Goal: Transaction & Acquisition: Purchase product/service

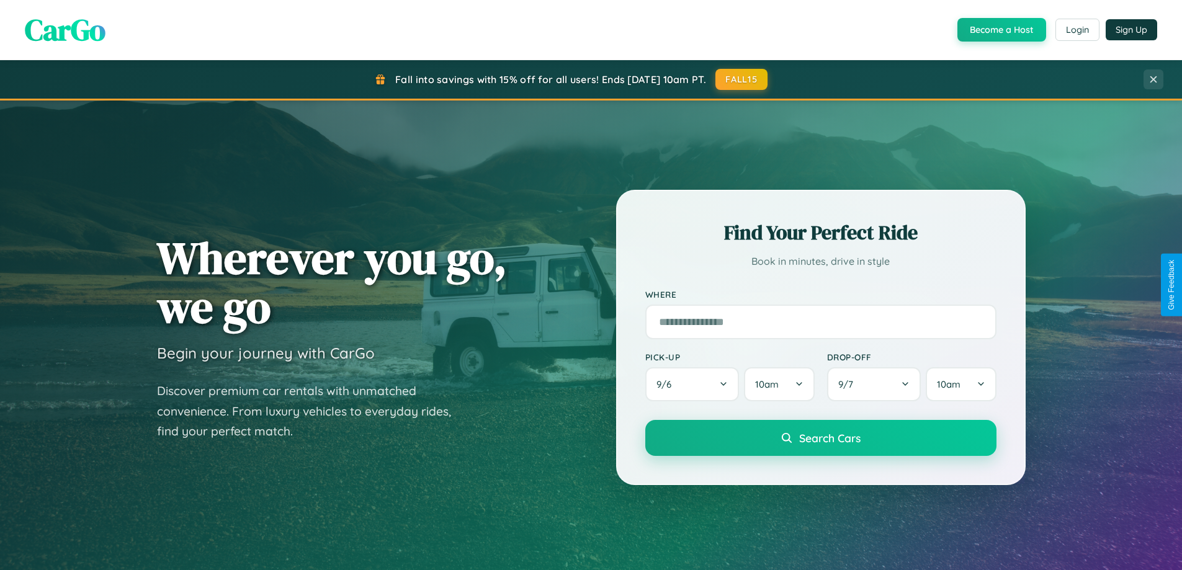
scroll to position [37, 0]
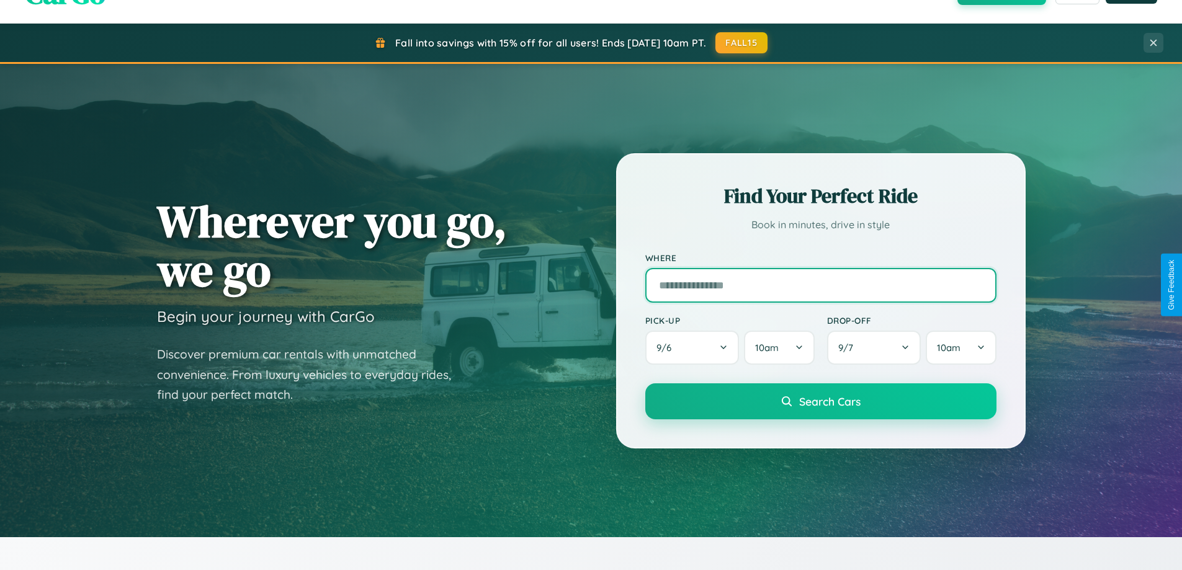
click at [820, 285] on input "text" at bounding box center [820, 285] width 351 height 35
type input "**********"
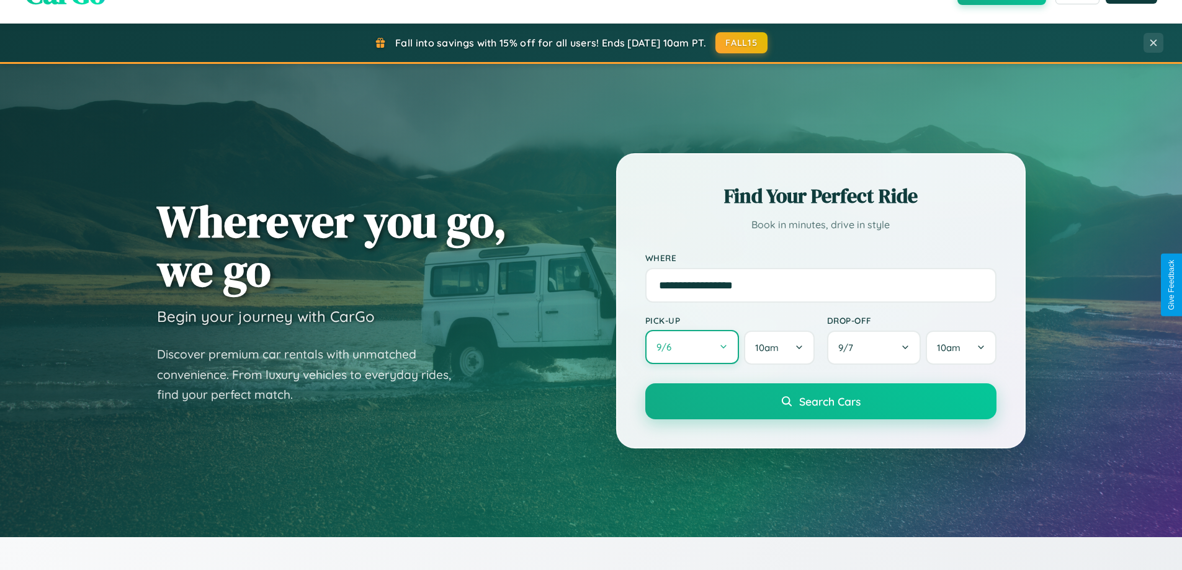
click at [692, 348] on button "9 / 6" at bounding box center [692, 347] width 94 height 34
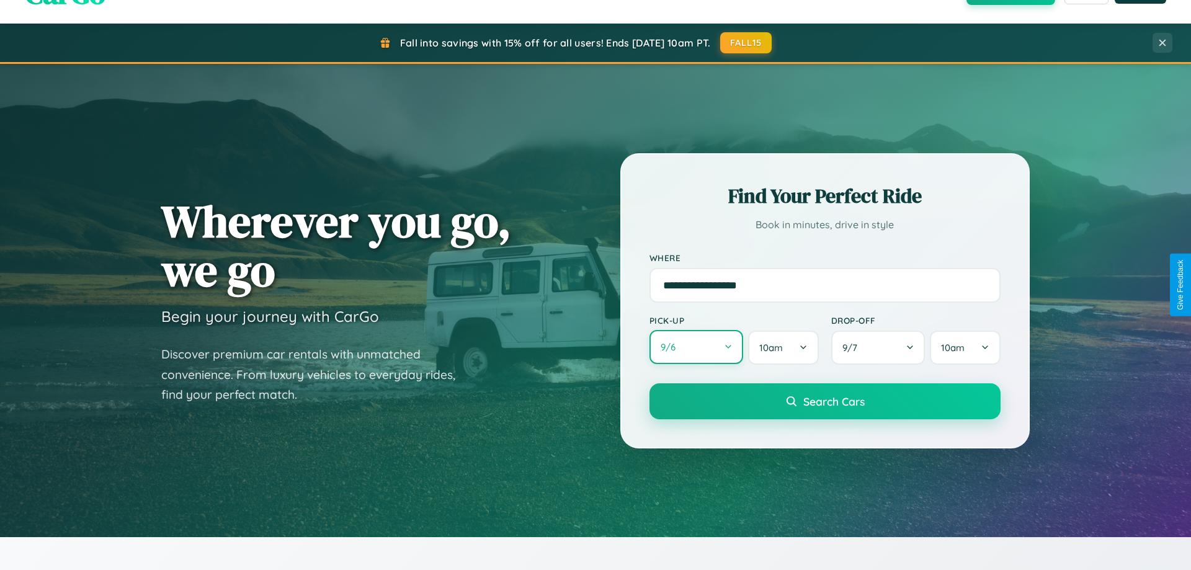
select select "*"
select select "****"
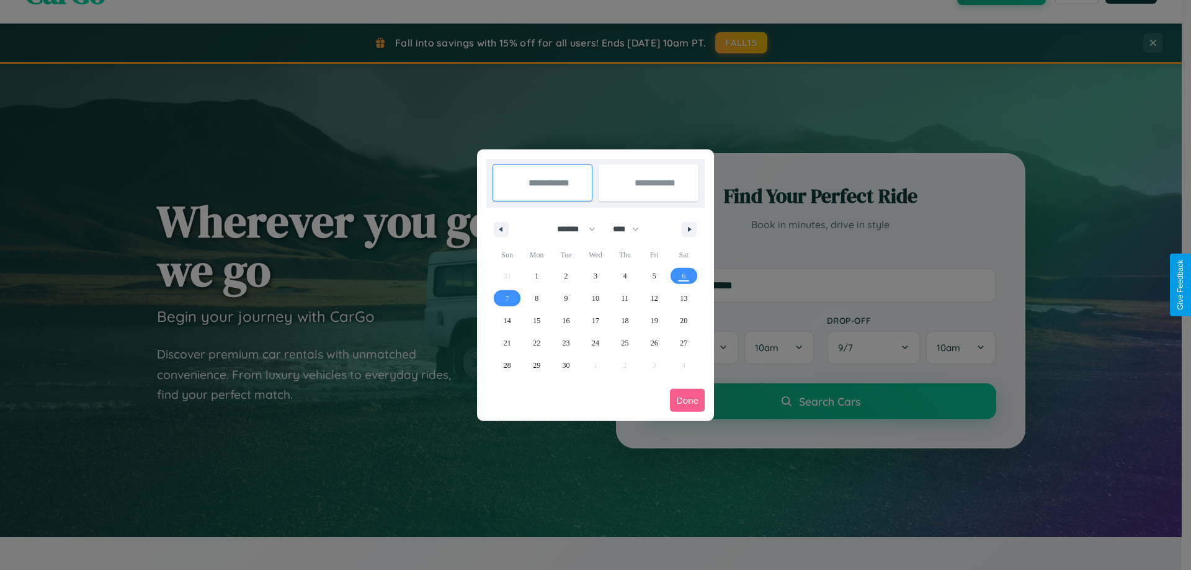
click at [571, 229] on select "******* ******** ***** ***** *** **** **** ****** ********* ******* ******** **…" at bounding box center [574, 229] width 53 height 20
select select "*"
click at [632, 229] on select "**** **** **** **** **** **** **** **** **** **** **** **** **** **** **** ****…" at bounding box center [625, 229] width 37 height 20
select select "****"
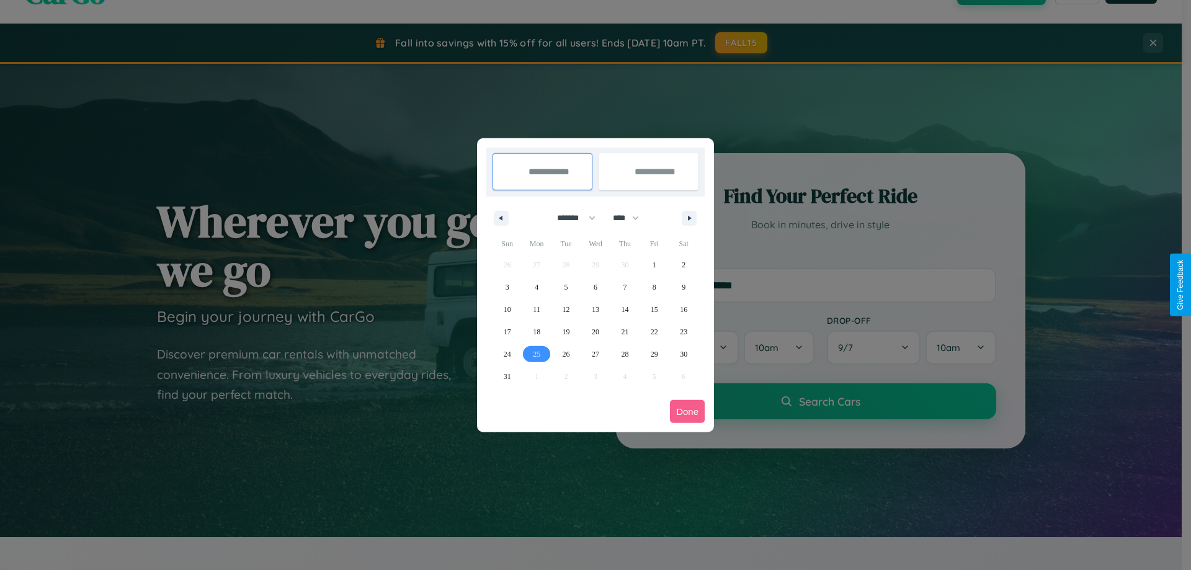
click at [537, 354] on span "25" at bounding box center [536, 354] width 7 height 22
type input "**********"
click at [625, 354] on span "28" at bounding box center [624, 354] width 7 height 22
type input "**********"
click at [688, 411] on button "Done" at bounding box center [687, 411] width 35 height 23
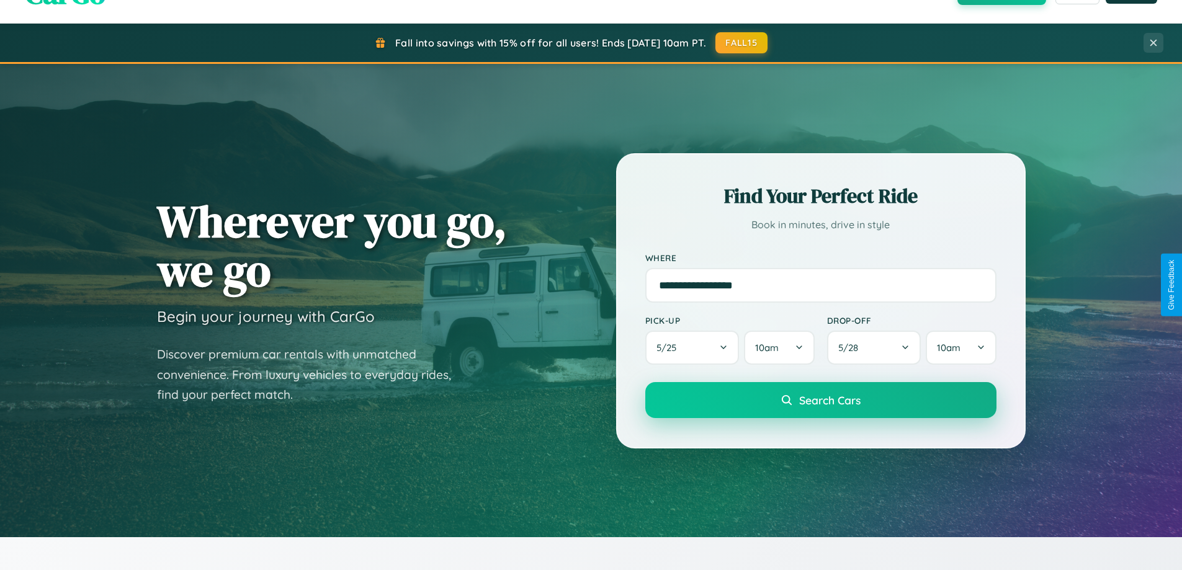
click at [820, 400] on span "Search Cars" at bounding box center [829, 400] width 61 height 14
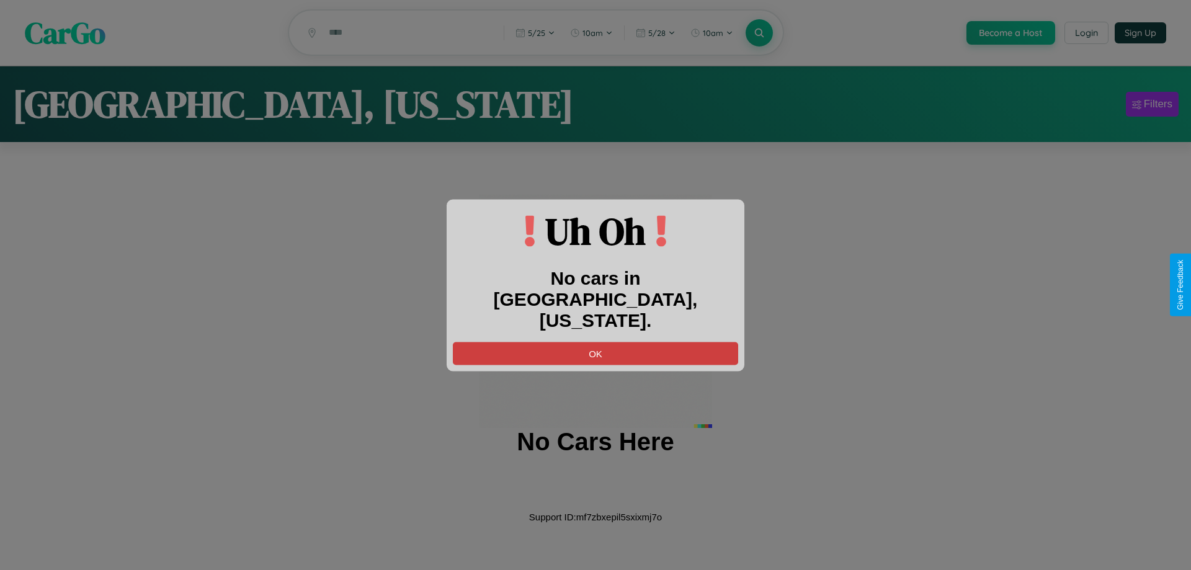
click at [596, 342] on button "OK" at bounding box center [595, 353] width 285 height 23
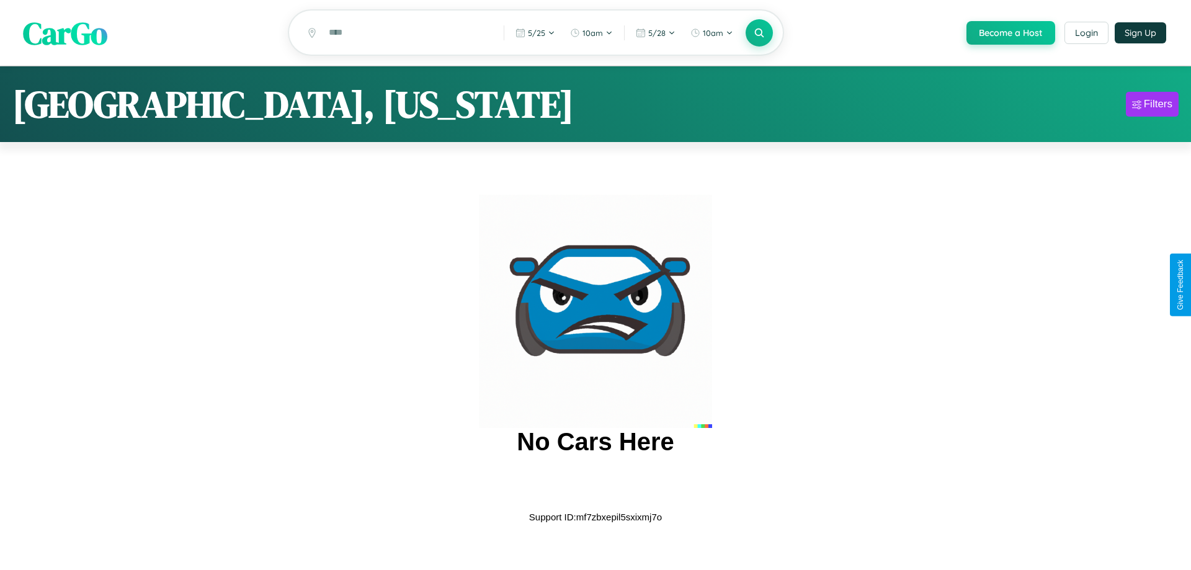
click at [65, 34] on span "CarGo" at bounding box center [65, 32] width 84 height 43
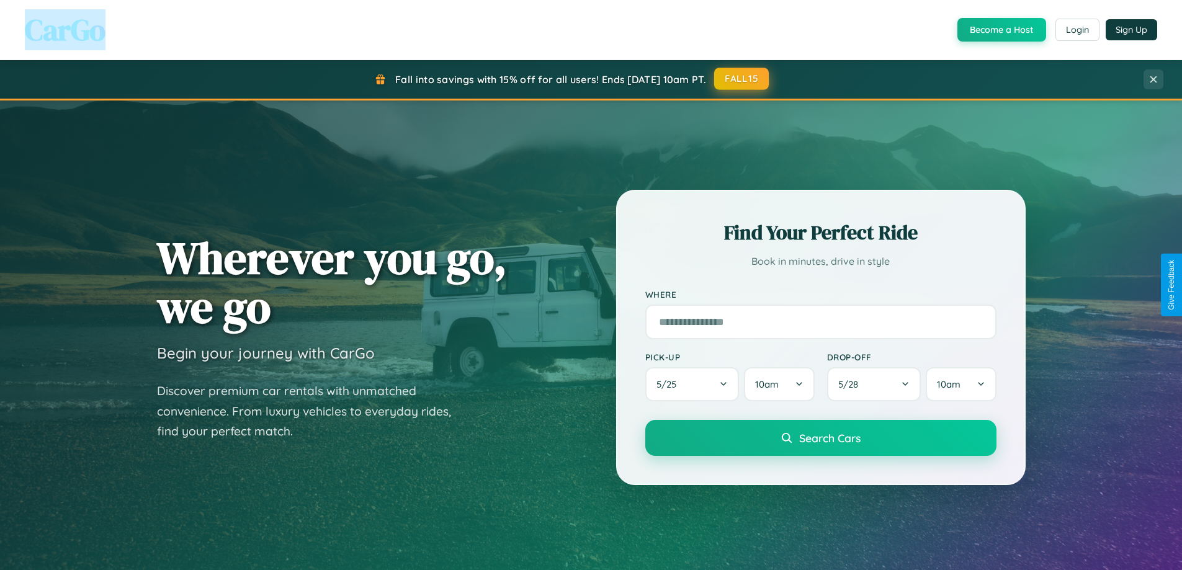
click at [742, 79] on button "FALL15" at bounding box center [741, 79] width 55 height 22
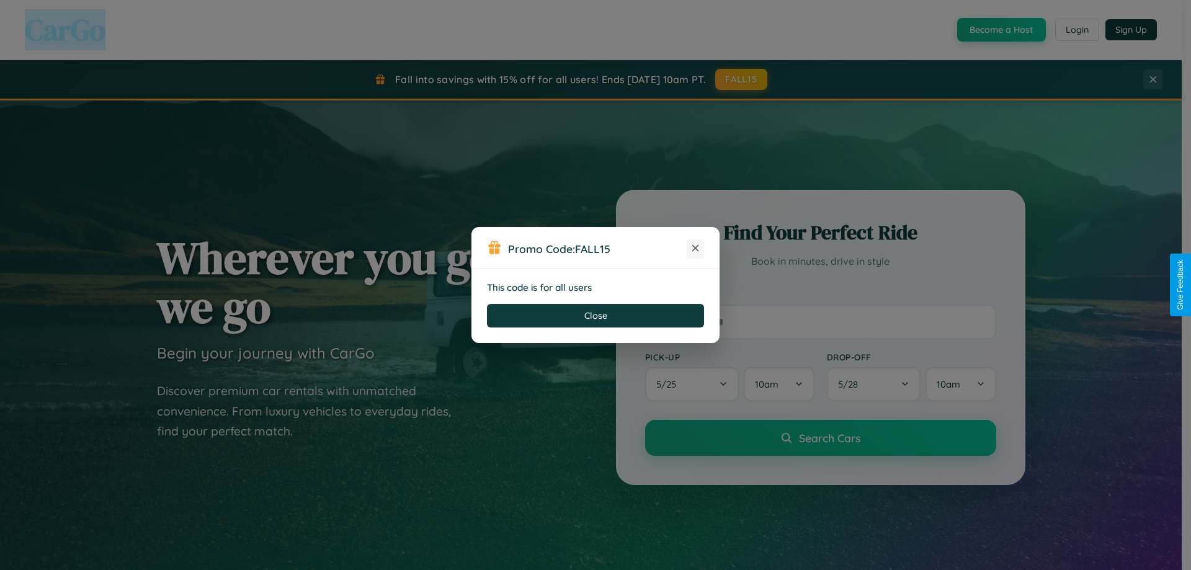
click at [696, 249] on icon at bounding box center [695, 248] width 12 height 12
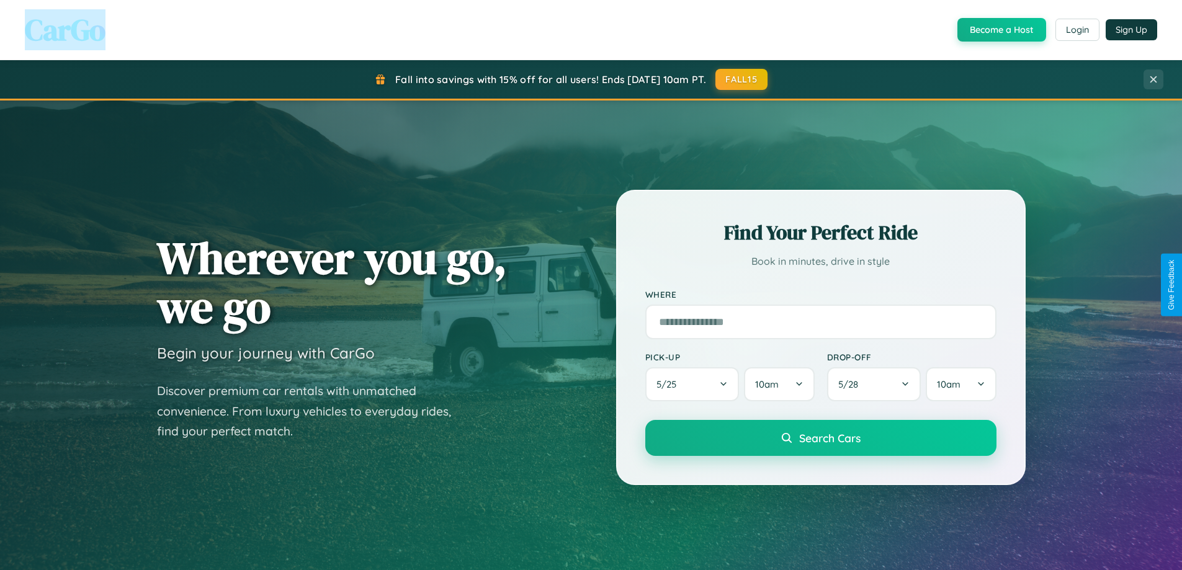
scroll to position [535, 0]
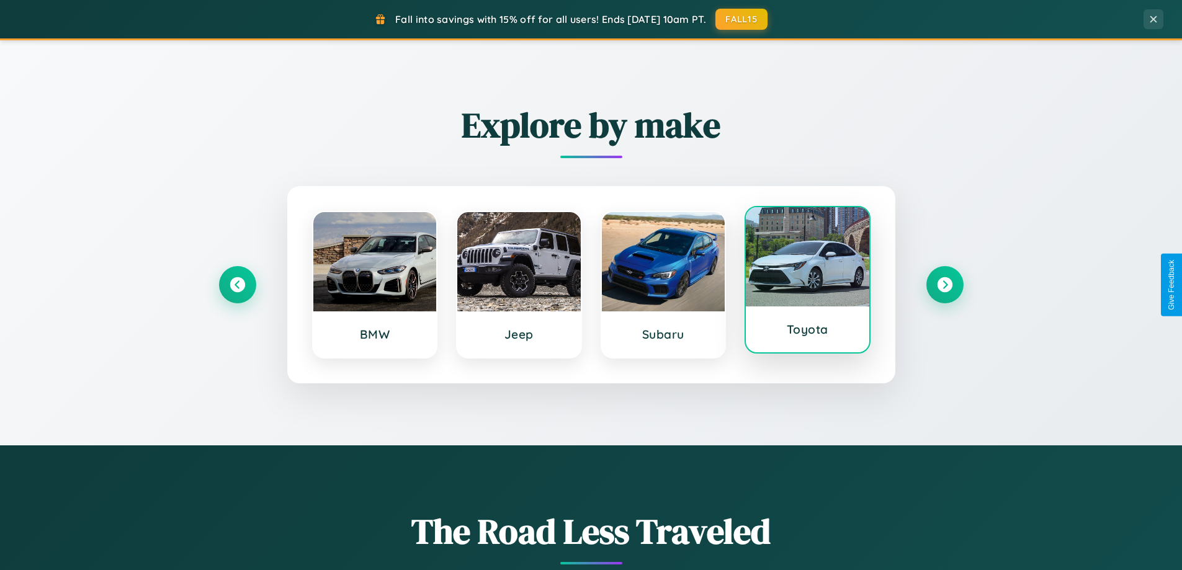
click at [807, 283] on div at bounding box center [807, 256] width 123 height 99
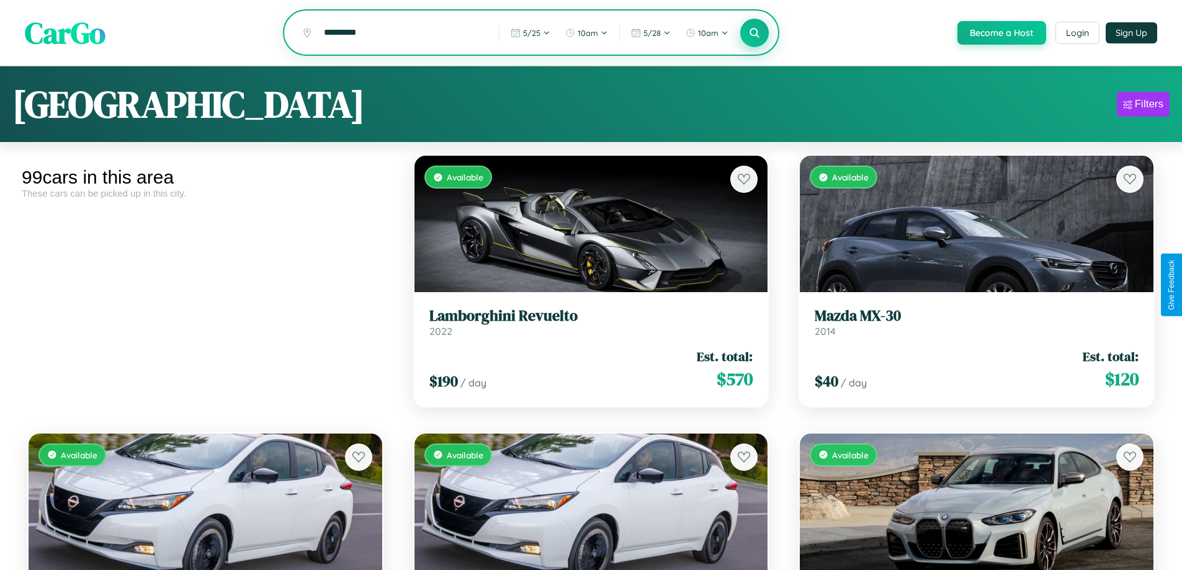
click at [754, 34] on icon at bounding box center [755, 33] width 12 height 12
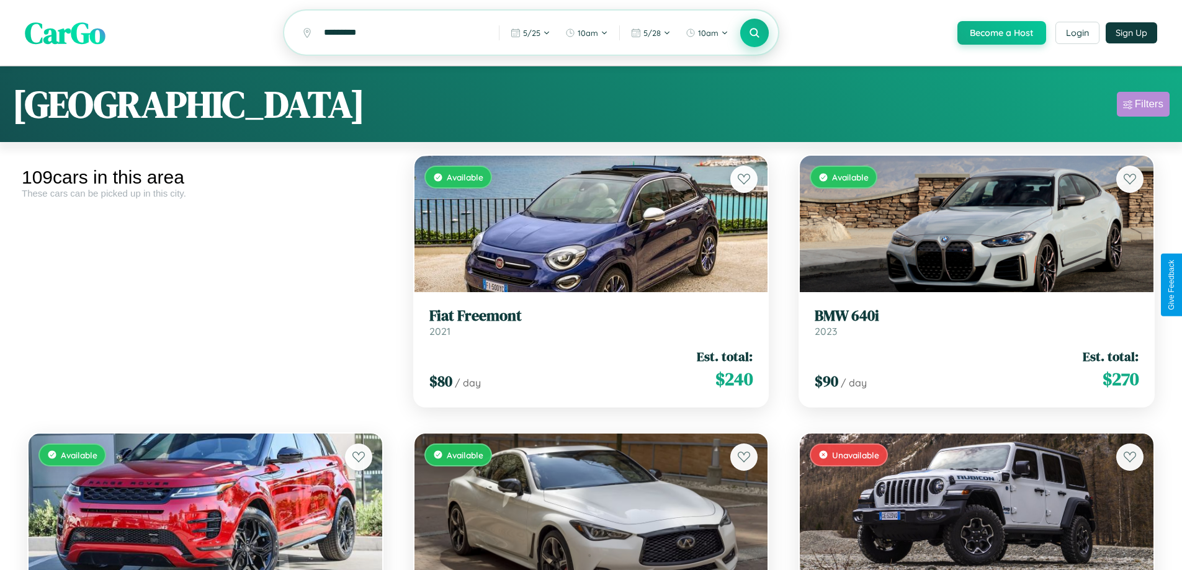
click at [1143, 106] on div "Filters" at bounding box center [1149, 104] width 29 height 12
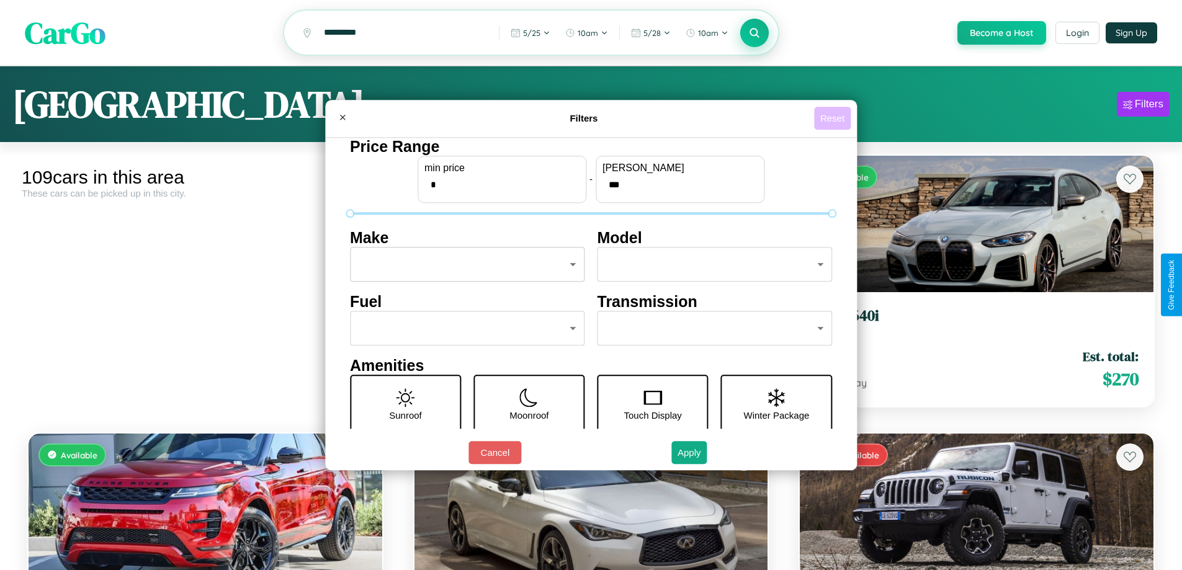
click at [834, 118] on button "Reset" at bounding box center [832, 118] width 37 height 23
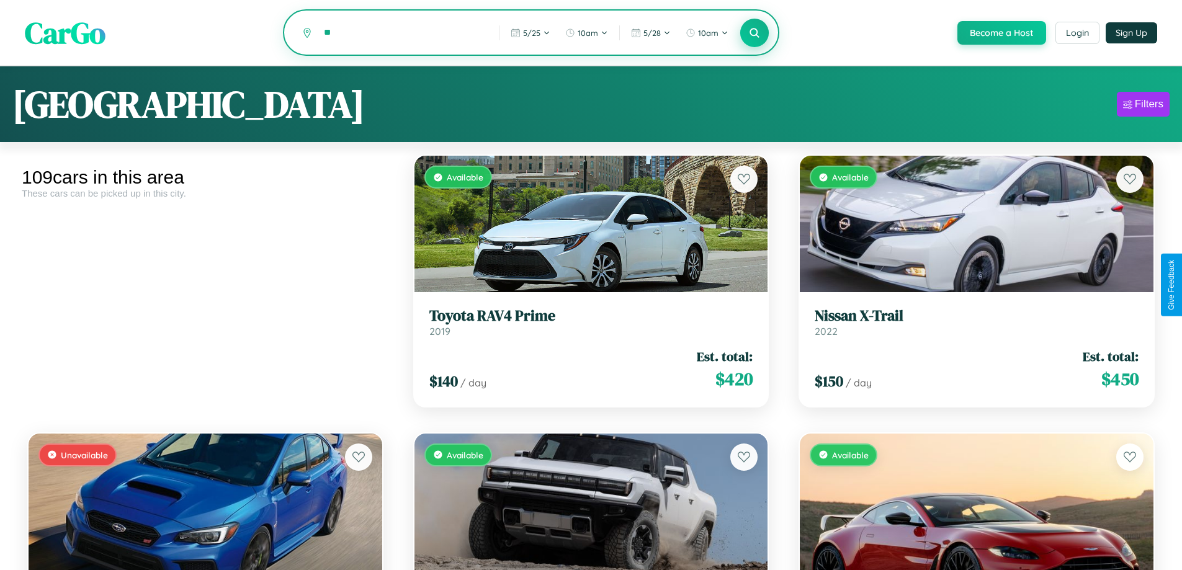
type input "*"
type input "*****"
click at [754, 34] on icon at bounding box center [755, 33] width 12 height 12
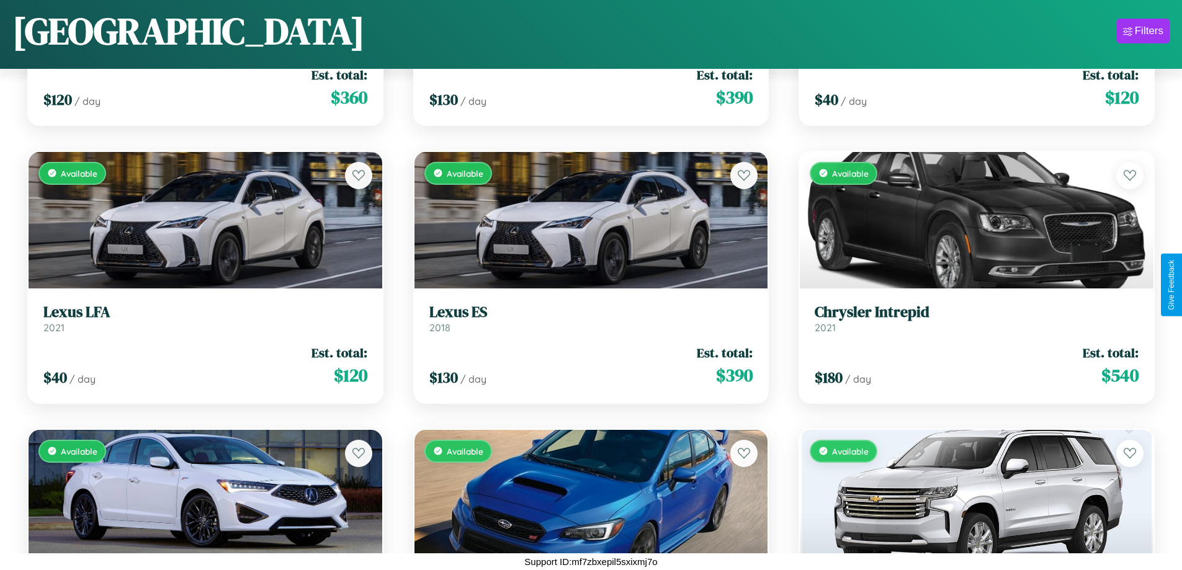
scroll to position [6010, 0]
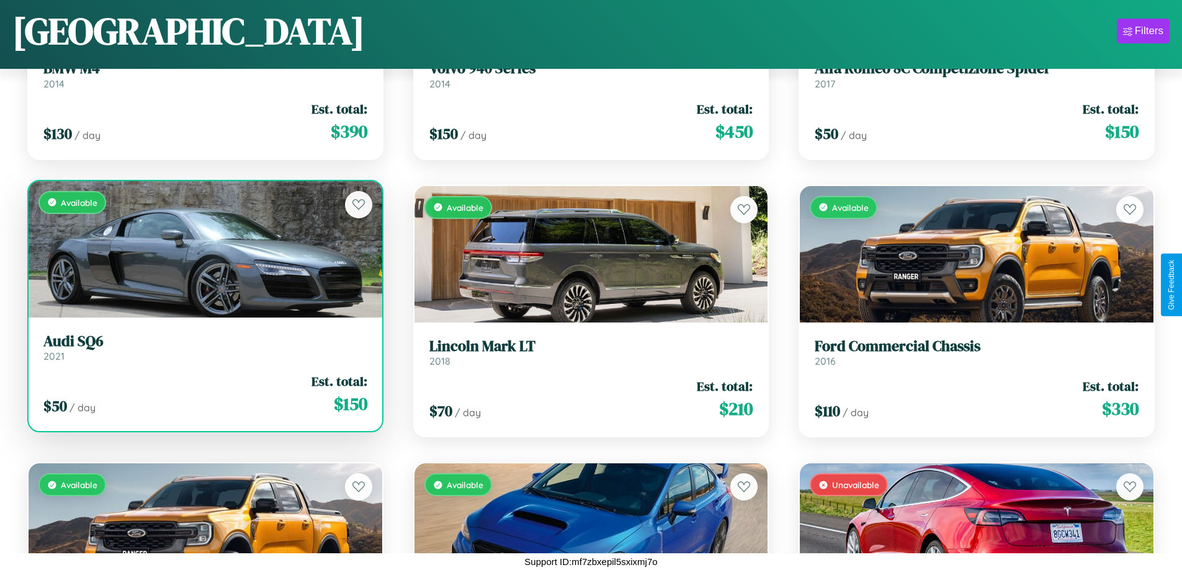
click at [204, 348] on h3 "Audi SQ6" at bounding box center [205, 342] width 324 height 18
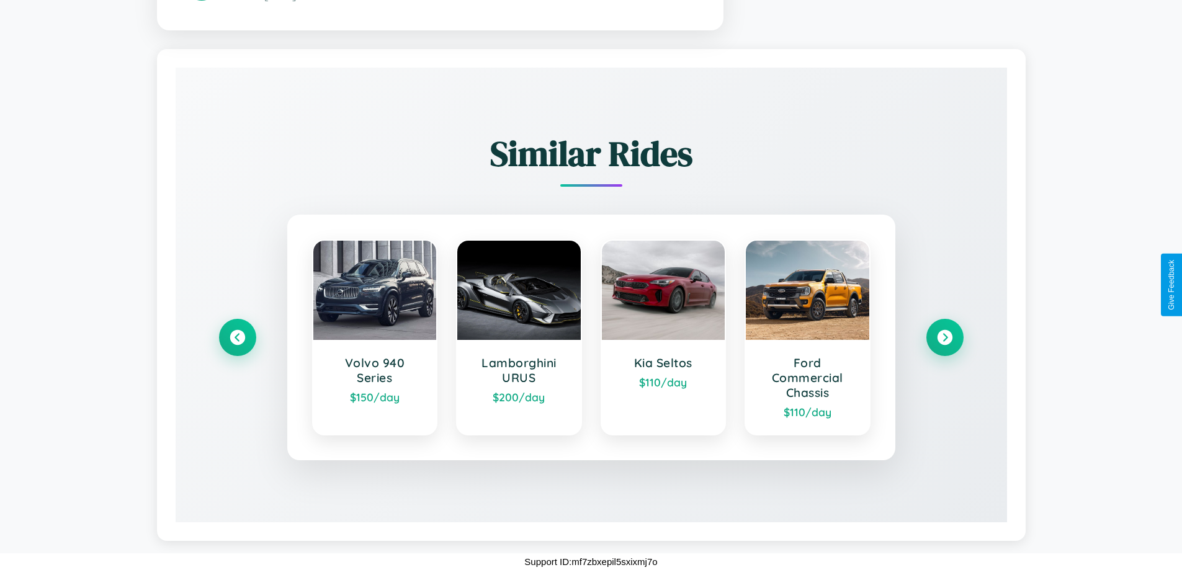
scroll to position [761, 0]
click at [944, 338] on icon at bounding box center [944, 338] width 17 height 17
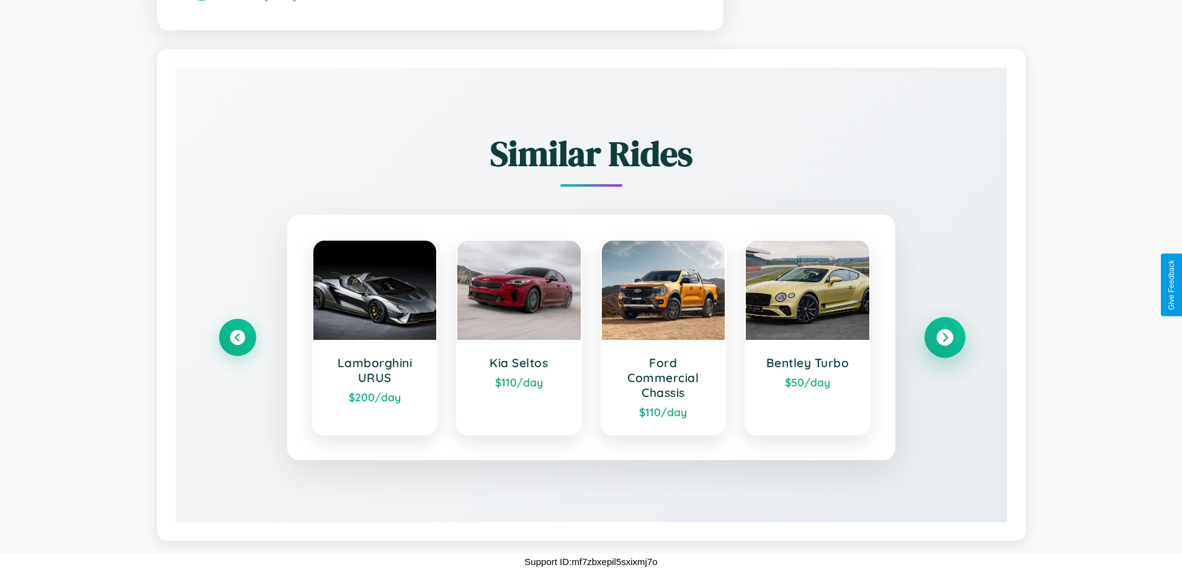
click at [944, 338] on icon at bounding box center [944, 338] width 17 height 17
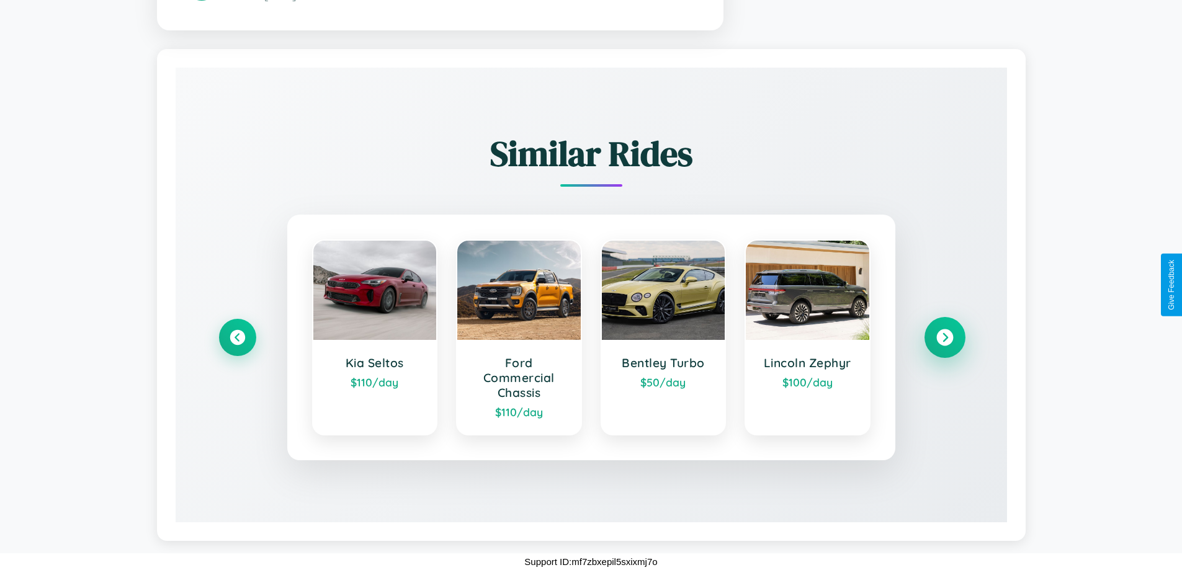
click at [944, 338] on icon at bounding box center [944, 338] width 17 height 17
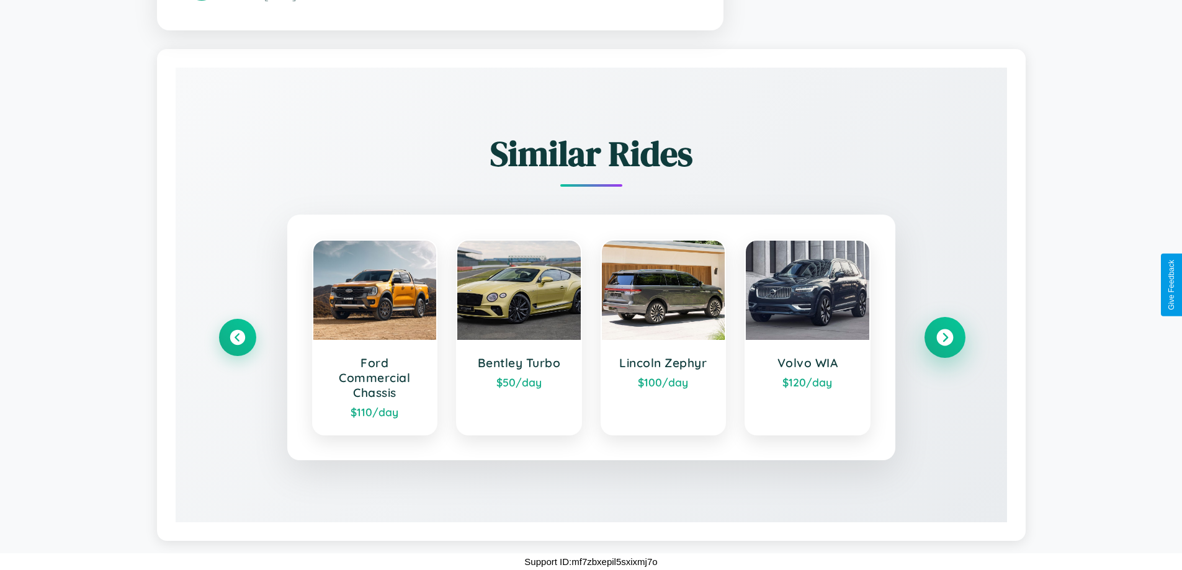
click at [944, 338] on icon at bounding box center [944, 338] width 17 height 17
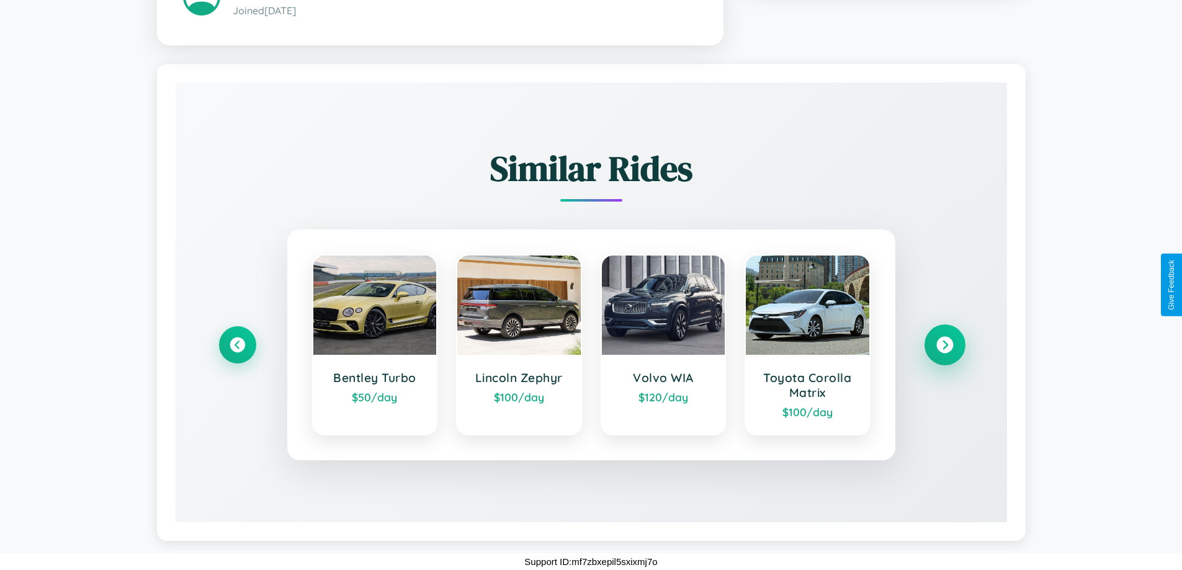
click at [944, 345] on icon at bounding box center [944, 345] width 17 height 17
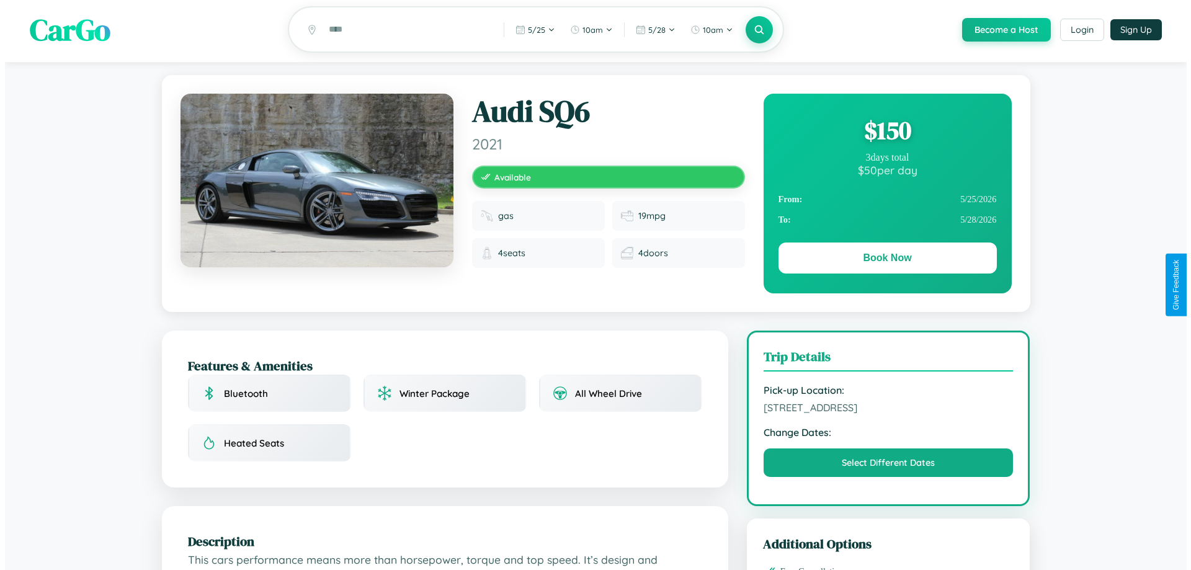
scroll to position [0, 0]
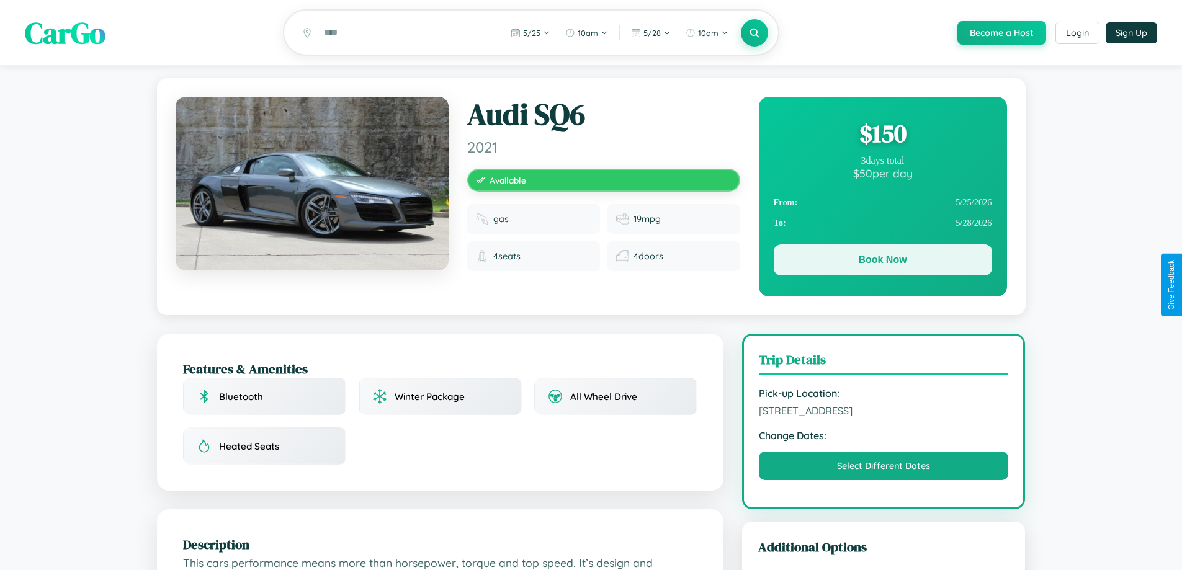
click at [882, 262] on button "Book Now" at bounding box center [883, 259] width 218 height 31
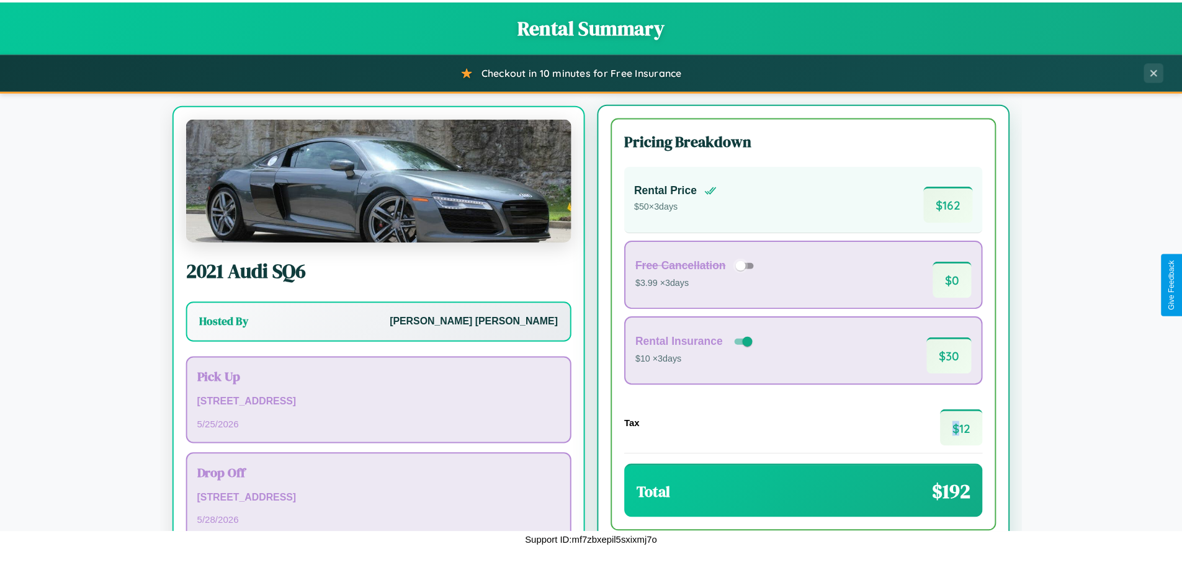
scroll to position [58, 0]
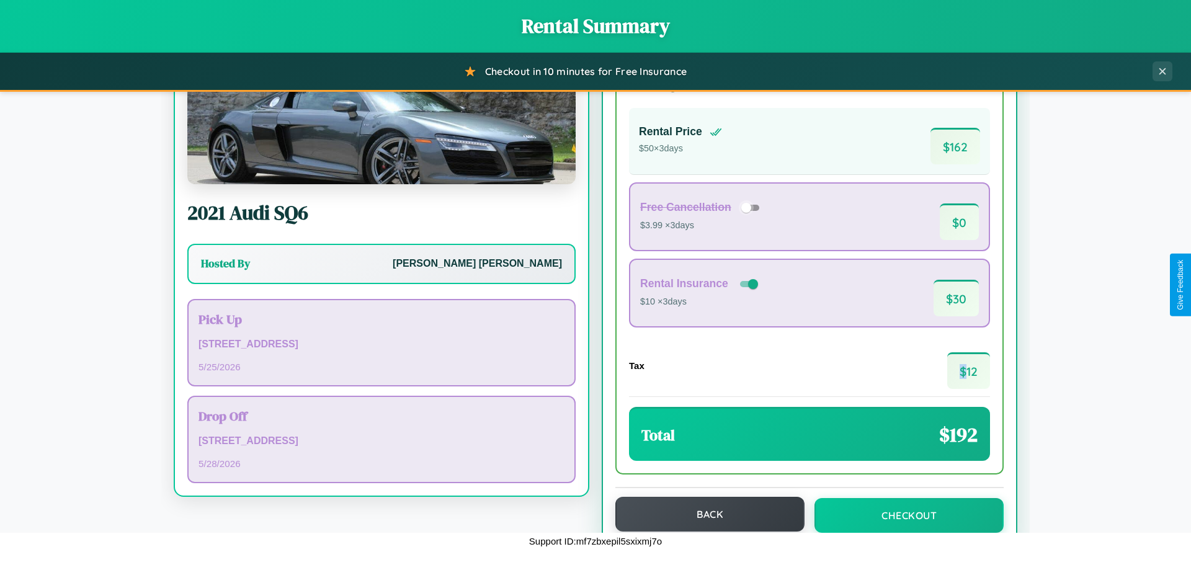
click at [704, 514] on button "Back" at bounding box center [710, 514] width 189 height 35
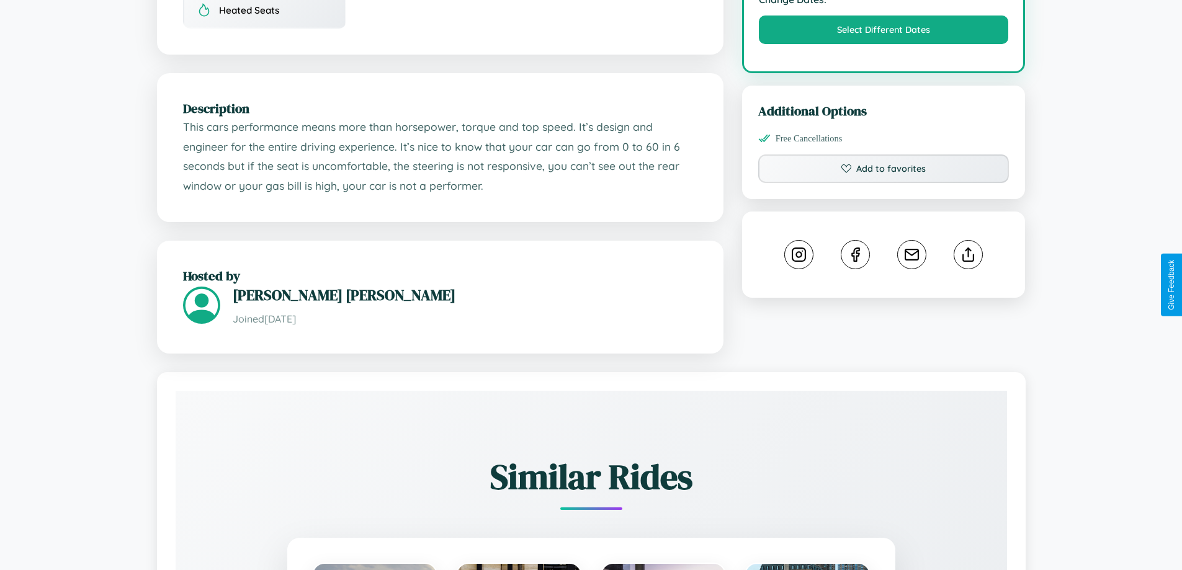
scroll to position [761, 0]
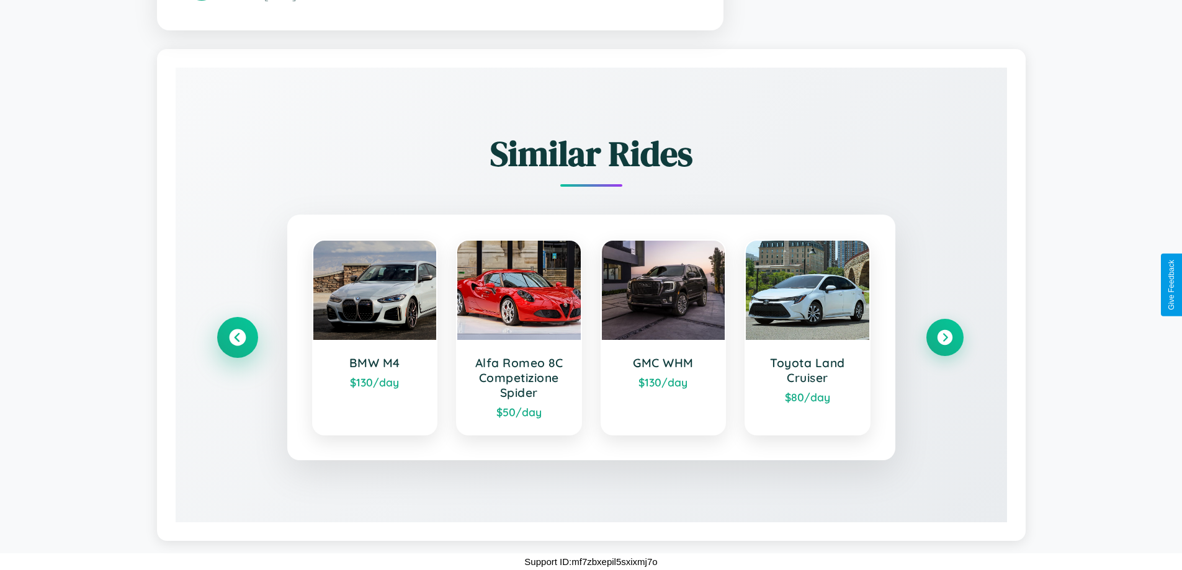
click at [237, 338] on icon at bounding box center [237, 338] width 17 height 17
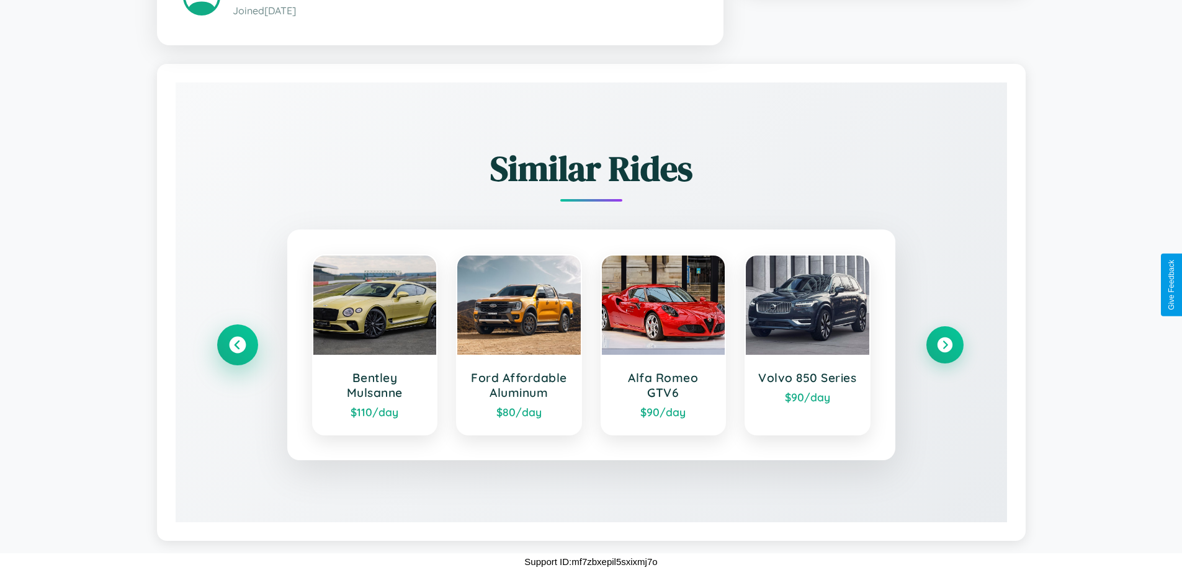
scroll to position [747, 0]
click at [944, 345] on icon at bounding box center [944, 345] width 17 height 17
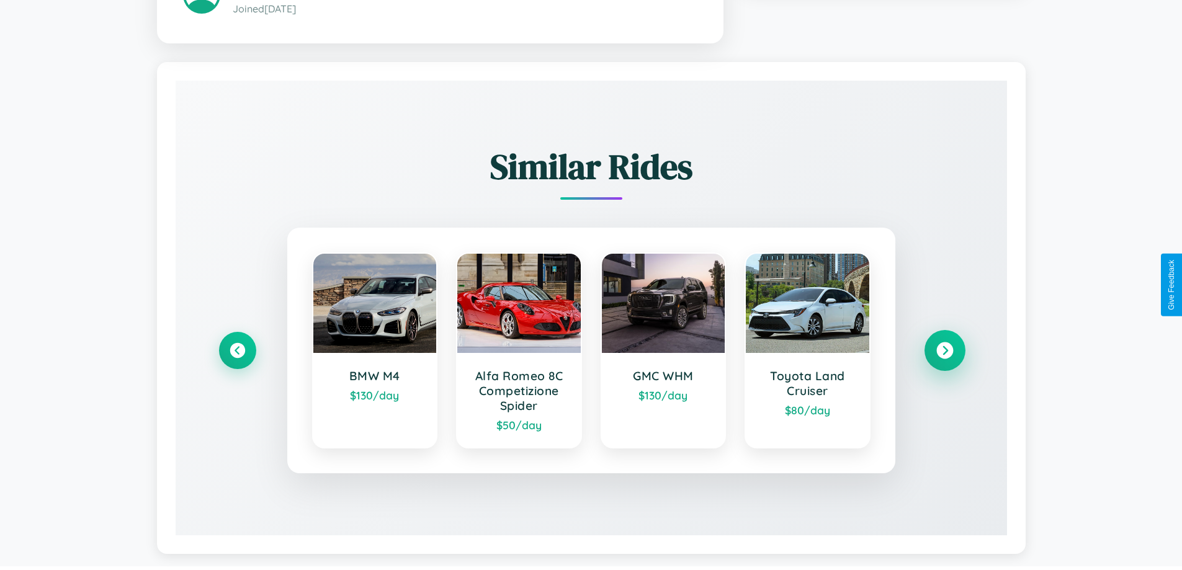
click at [944, 352] on icon at bounding box center [944, 351] width 17 height 17
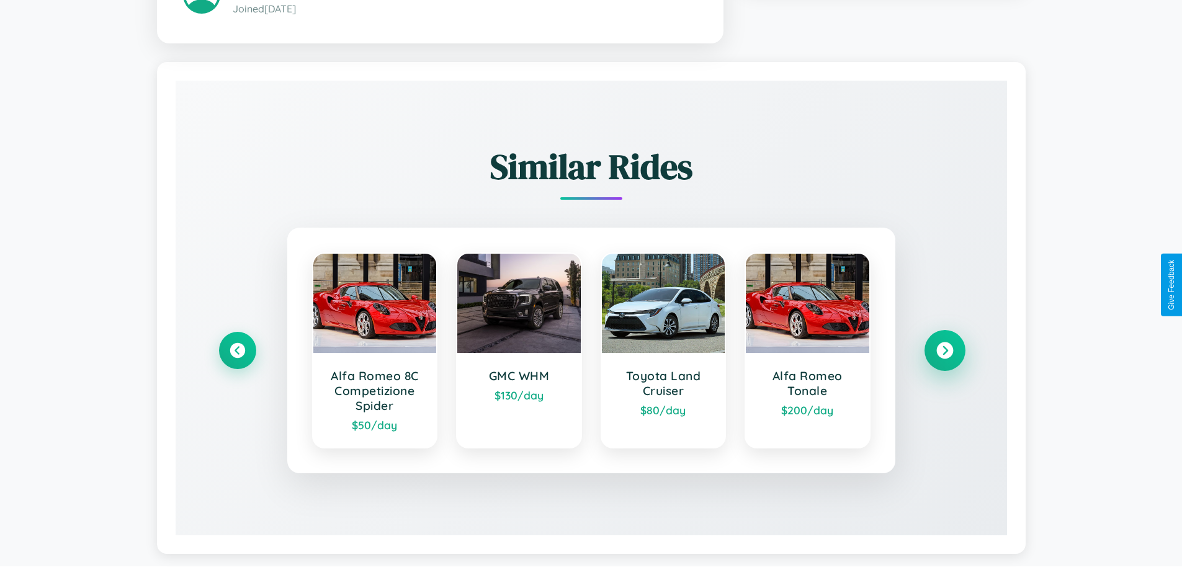
click at [944, 352] on icon at bounding box center [944, 351] width 17 height 17
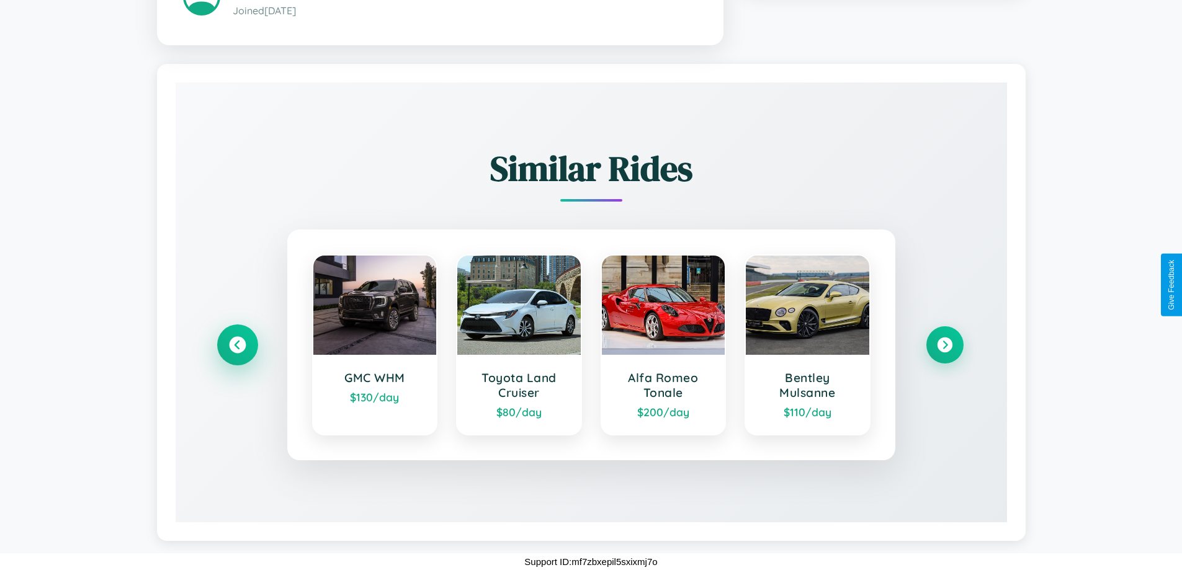
click at [237, 345] on icon at bounding box center [237, 345] width 17 height 17
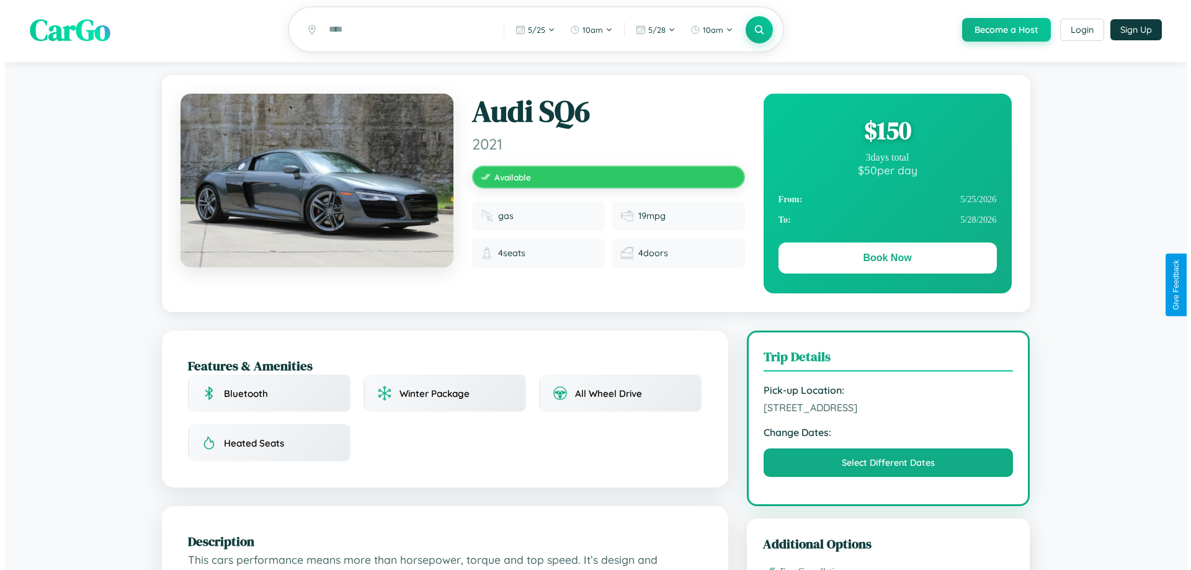
scroll to position [0, 0]
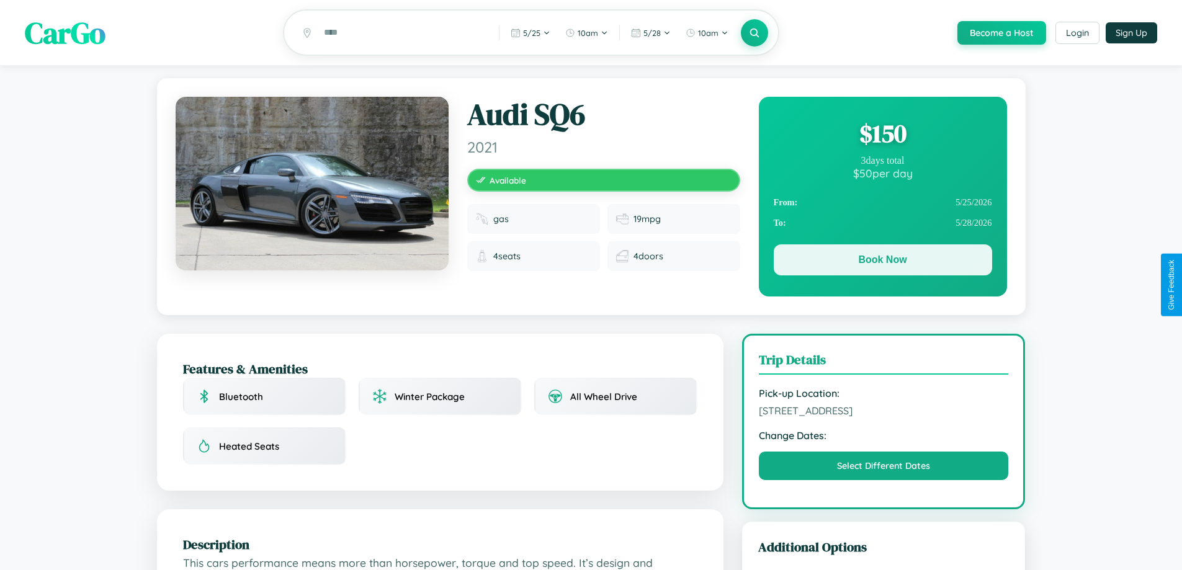
click at [882, 262] on button "Book Now" at bounding box center [883, 259] width 218 height 31
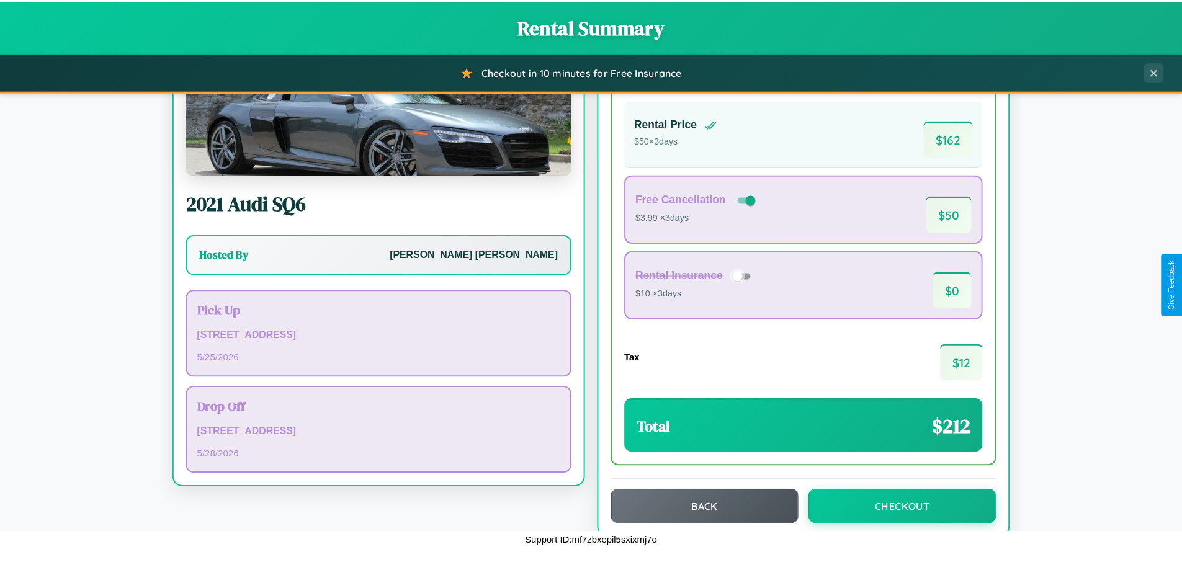
scroll to position [85, 0]
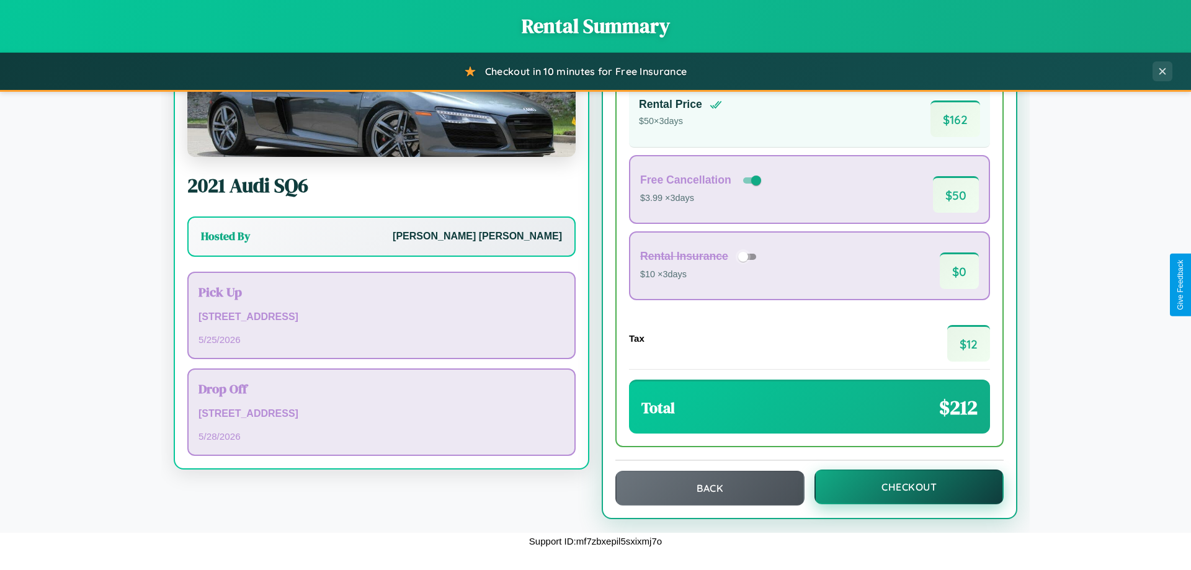
click at [901, 488] on button "Checkout" at bounding box center [909, 487] width 189 height 35
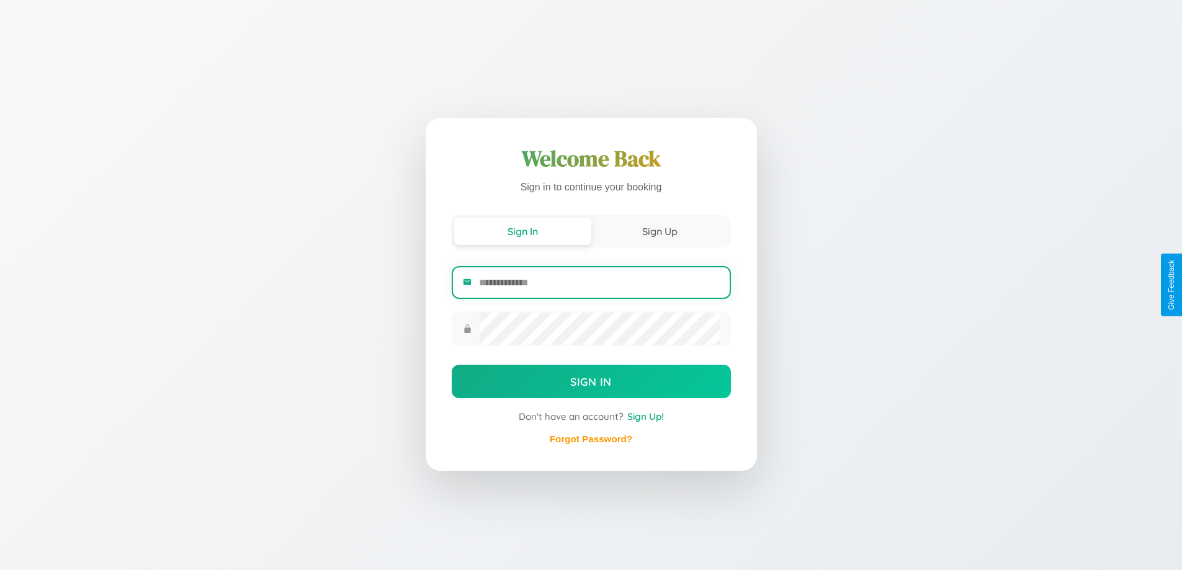
click at [599, 284] on input "email" at bounding box center [599, 282] width 240 height 30
type input "**********"
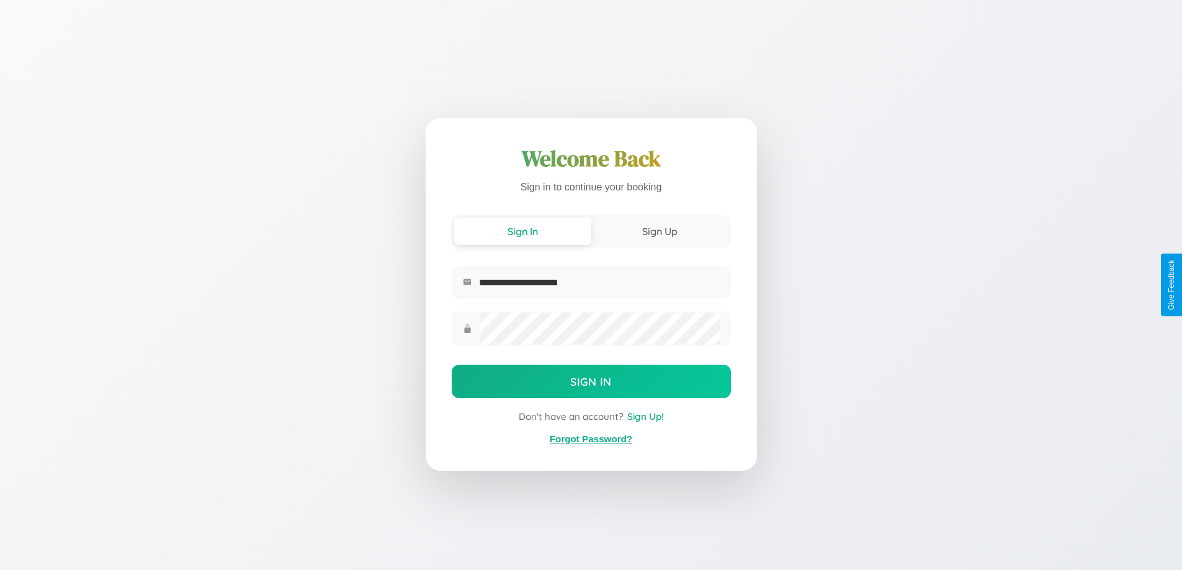
click at [591, 439] on link "Forgot Password?" at bounding box center [591, 439] width 83 height 11
